Goal: Check status

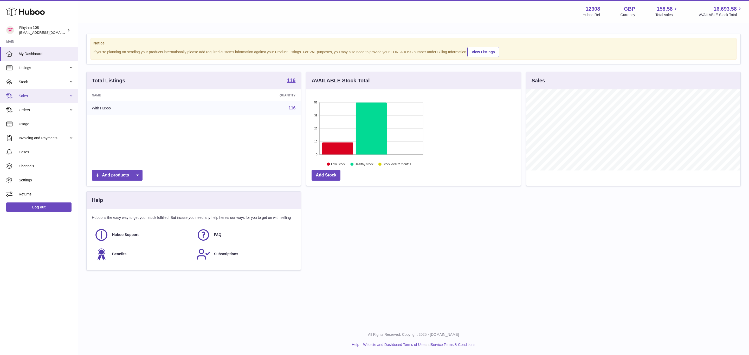
scroll to position [81, 214]
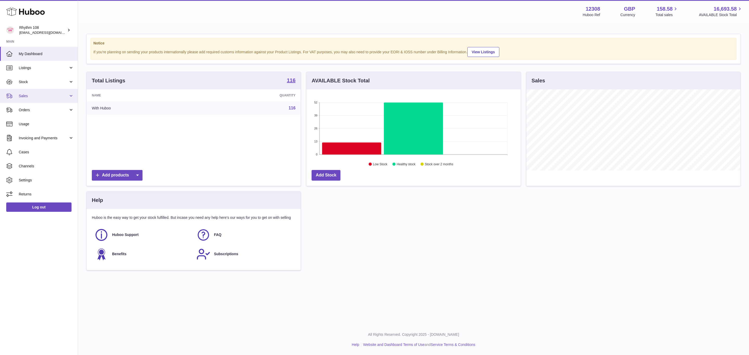
click at [30, 99] on link "Sales" at bounding box center [39, 96] width 78 height 14
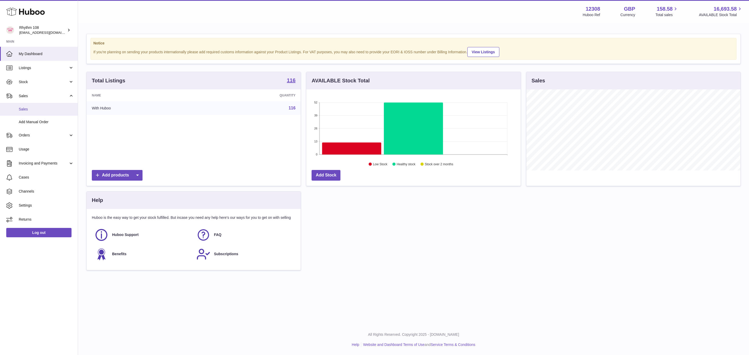
click at [38, 114] on link "Sales" at bounding box center [39, 109] width 78 height 13
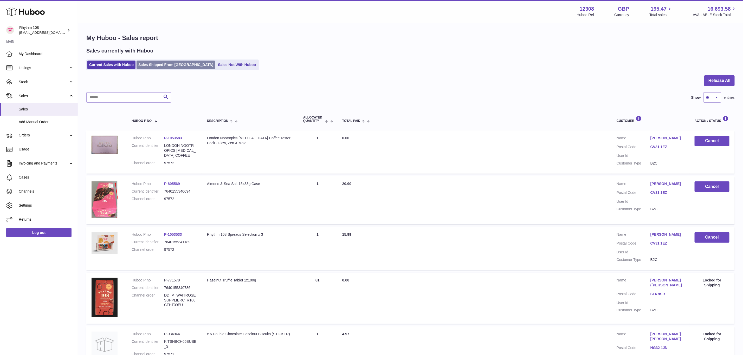
click at [146, 65] on link "Sales Shipped From [GEOGRAPHIC_DATA]" at bounding box center [176, 65] width 79 height 9
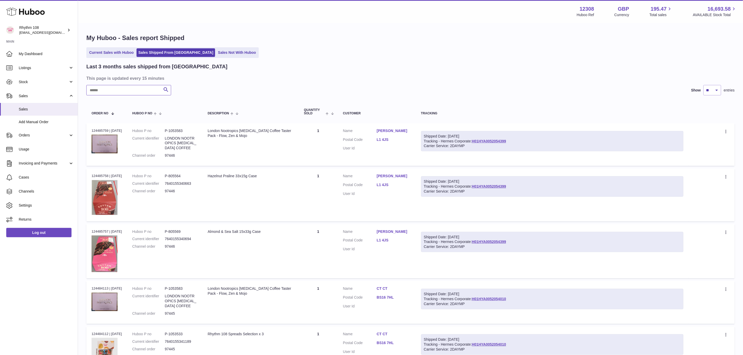
click at [123, 91] on input "text" at bounding box center [128, 90] width 85 height 10
paste input "*****"
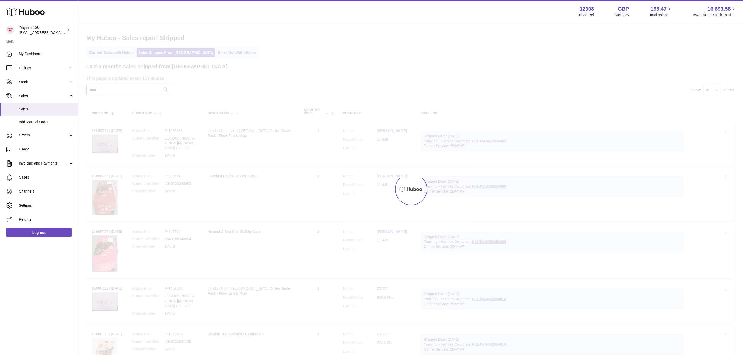
type input "*****"
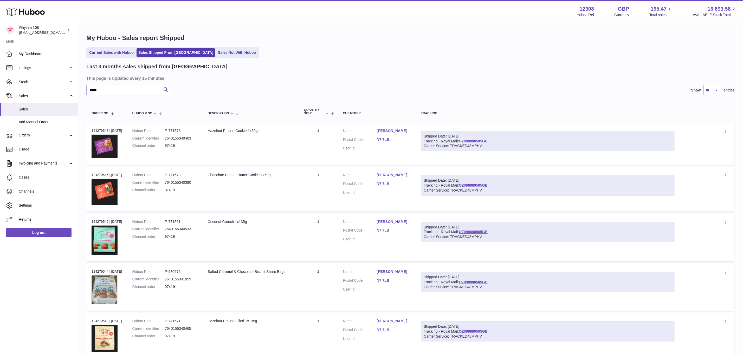
click at [485, 140] on link "OZ098880505GB" at bounding box center [473, 141] width 29 height 4
drag, startPoint x: 178, startPoint y: 145, endPoint x: 165, endPoint y: 145, distance: 13.0
click at [165, 145] on dl "Huboo P no P-771576 Current identifier 7640155340403 Channel order 97419" at bounding box center [164, 140] width 65 height 23
copy dl "97419"
drag, startPoint x: 485, startPoint y: 140, endPoint x: 443, endPoint y: 140, distance: 42.2
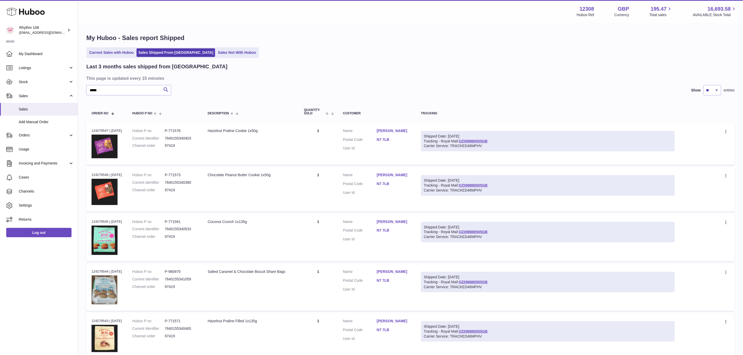
click at [443, 140] on div "Shipped Date: 9th Sep 2025 Tracking - Royal Mail: OZ098880505GB Carrier Service…" at bounding box center [548, 141] width 254 height 21
copy div "Royal Mail: OZ098880505GB"
click at [573, 76] on h3 "This page is updated every 15 minutes" at bounding box center [409, 78] width 647 height 6
